Goal: Information Seeking & Learning: Learn about a topic

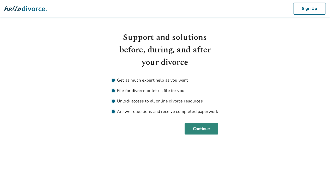
click at [200, 129] on button "Continue" at bounding box center [201, 128] width 34 height 11
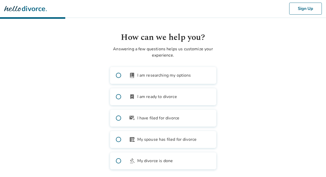
click at [118, 75] on span at bounding box center [118, 75] width 17 height 17
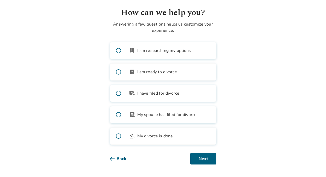
scroll to position [25, 0]
click at [204, 159] on button "Next" at bounding box center [203, 158] width 26 height 11
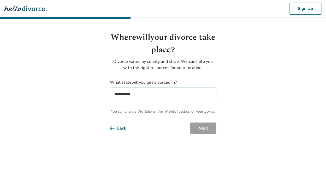
scroll to position [0, 0]
select select "**"
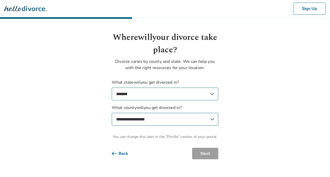
select select "*********"
click at [204, 152] on button "Next" at bounding box center [205, 153] width 26 height 11
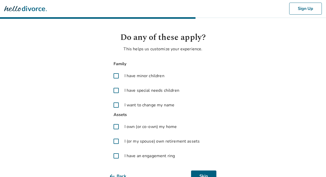
click at [116, 126] on span at bounding box center [116, 127] width 13 height 13
click at [115, 140] on span at bounding box center [116, 141] width 13 height 13
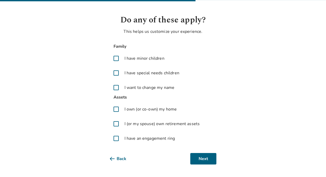
scroll to position [17, 0]
click at [201, 158] on button "Next" at bounding box center [203, 158] width 26 height 11
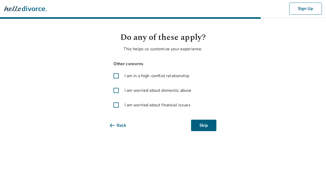
scroll to position [0, 0]
click at [118, 75] on span at bounding box center [118, 76] width 13 height 13
click at [203, 126] on button "Next" at bounding box center [205, 125] width 26 height 11
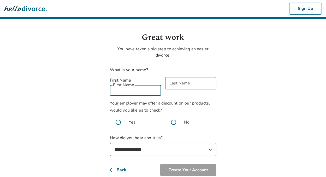
click at [115, 81] on div "First Name First Name" at bounding box center [135, 86] width 51 height 19
type input "*******"
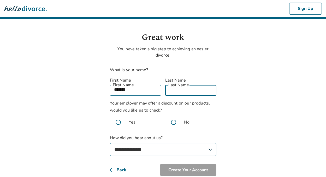
click at [173, 83] on input "Last Name" at bounding box center [190, 89] width 51 height 12
type input "*****"
click at [173, 116] on span at bounding box center [173, 122] width 17 height 17
select select "**********"
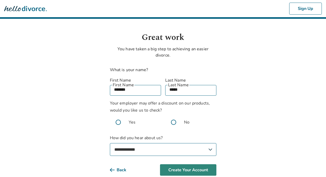
click at [185, 164] on button "Create Your Account" at bounding box center [188, 169] width 56 height 11
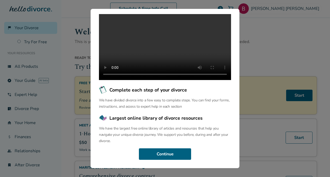
scroll to position [67, 0]
click at [166, 153] on button "Continue" at bounding box center [165, 153] width 52 height 11
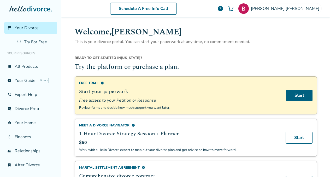
click at [166, 153] on div "Meet a divorce navigator info 1-Hour Divorce Strategy Session + Planner $50 Wor…" at bounding box center [196, 138] width 242 height 38
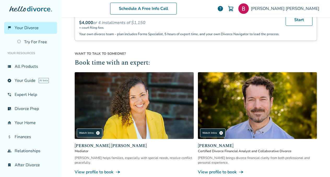
scroll to position [446, 0]
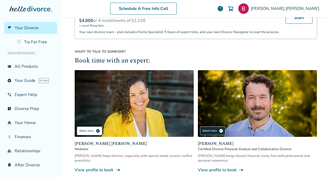
click at [96, 133] on span "play_circle" at bounding box center [98, 131] width 4 height 4
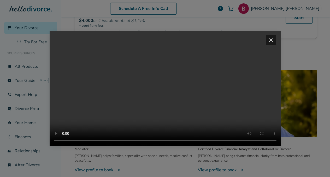
click at [238, 67] on video "Your browser does not support the video tag." at bounding box center [165, 88] width 231 height 115
click at [64, 146] on video "Your browser does not support the video tag." at bounding box center [165, 88] width 231 height 115
click at [271, 37] on span "close" at bounding box center [271, 40] width 6 height 6
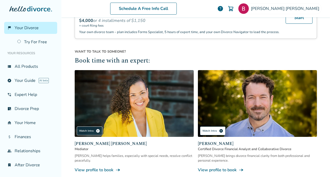
click at [219, 133] on span "play_circle" at bounding box center [221, 131] width 4 height 4
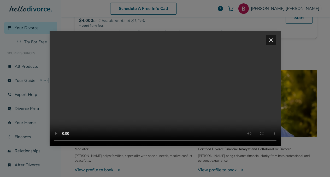
click at [271, 37] on span "close" at bounding box center [271, 40] width 6 height 6
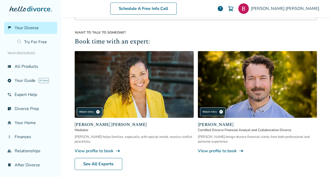
scroll to position [467, 0]
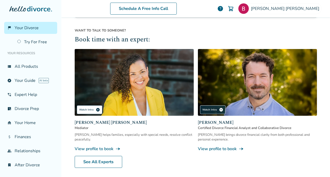
click at [96, 112] on span "play_circle" at bounding box center [98, 110] width 4 height 4
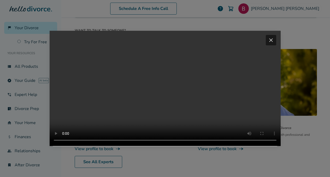
click at [271, 37] on span "close" at bounding box center [271, 40] width 6 height 6
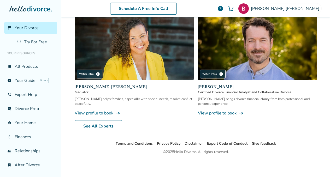
scroll to position [507, 0]
click at [107, 124] on link "See All Experts" at bounding box center [98, 126] width 47 height 12
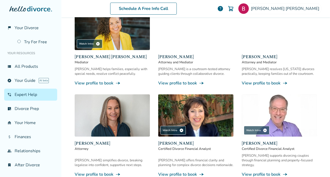
scroll to position [89, 0]
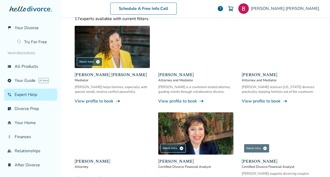
scroll to position [70, 0]
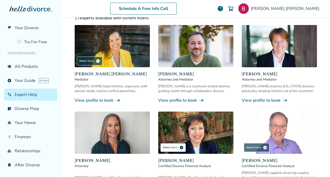
click at [179, 147] on span "play_circle" at bounding box center [181, 148] width 4 height 4
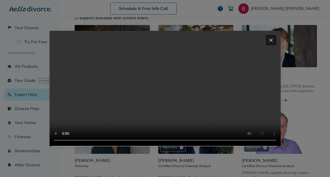
click at [271, 37] on span "close" at bounding box center [271, 40] width 6 height 6
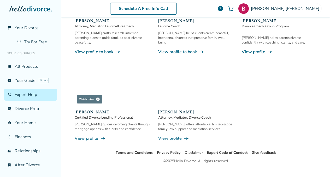
scroll to position [484, 0]
